Goal: Task Accomplishment & Management: Manage account settings

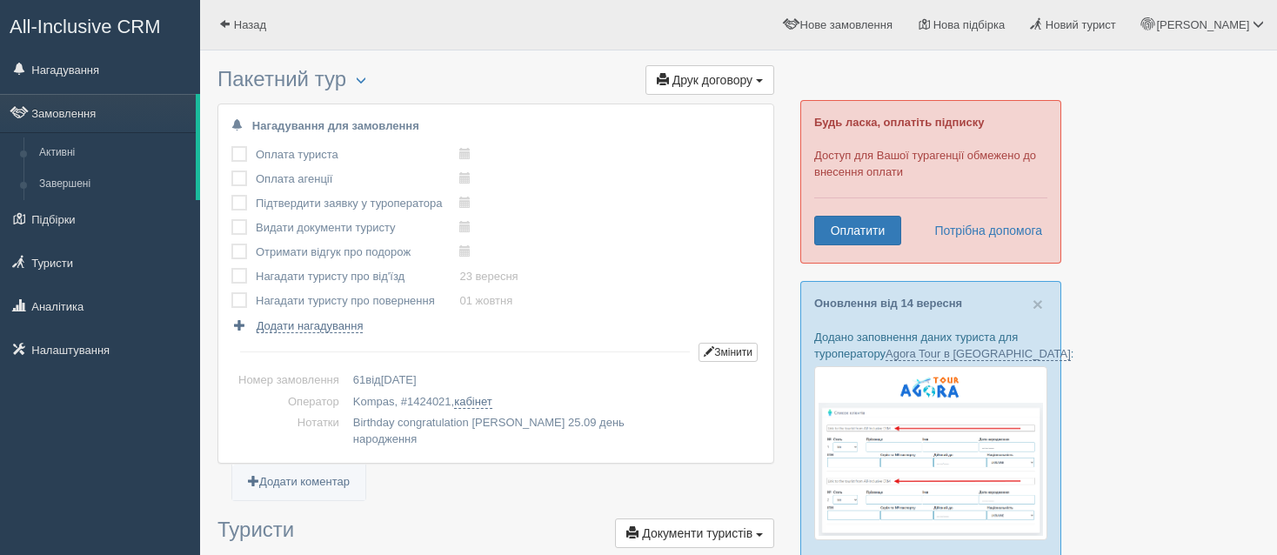
click at [99, 121] on link "Замовлення" at bounding box center [98, 113] width 196 height 38
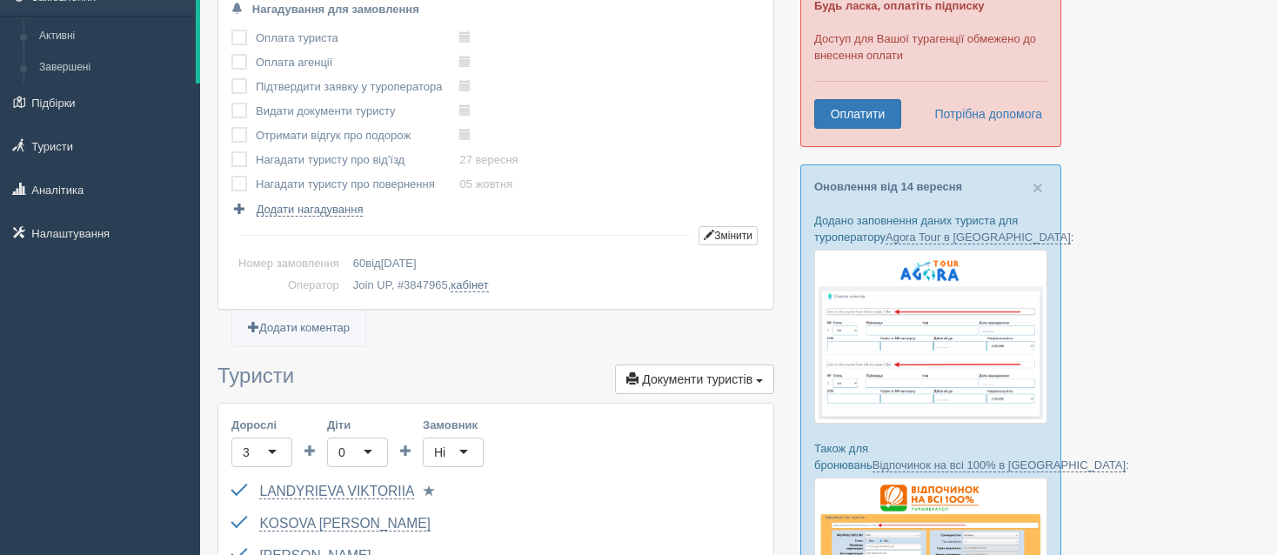
scroll to position [87, 0]
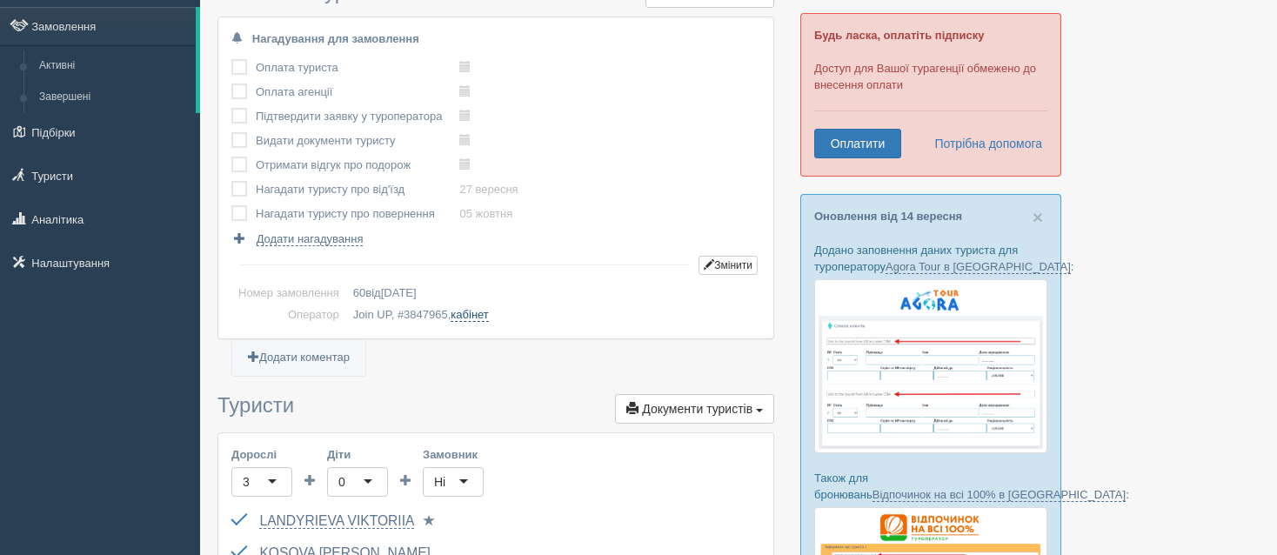
click at [465, 316] on link "кабінет" at bounding box center [469, 315] width 37 height 14
